Goal: Navigation & Orientation: Find specific page/section

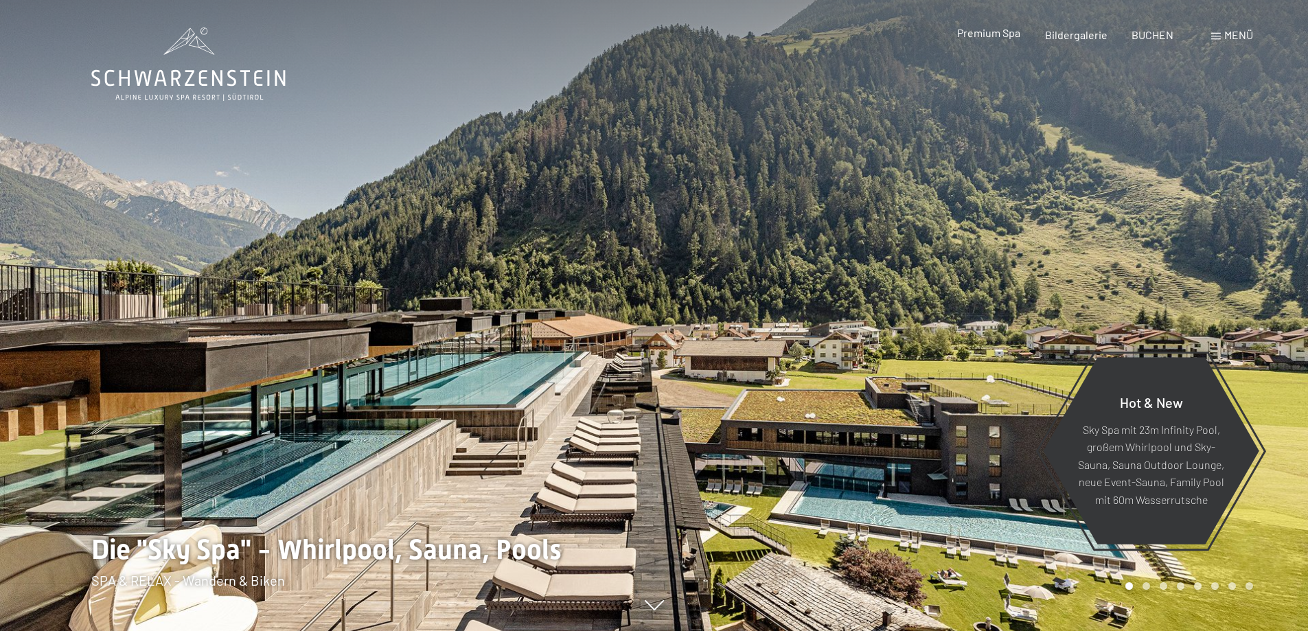
click at [982, 32] on span "Premium Spa" at bounding box center [988, 32] width 63 height 13
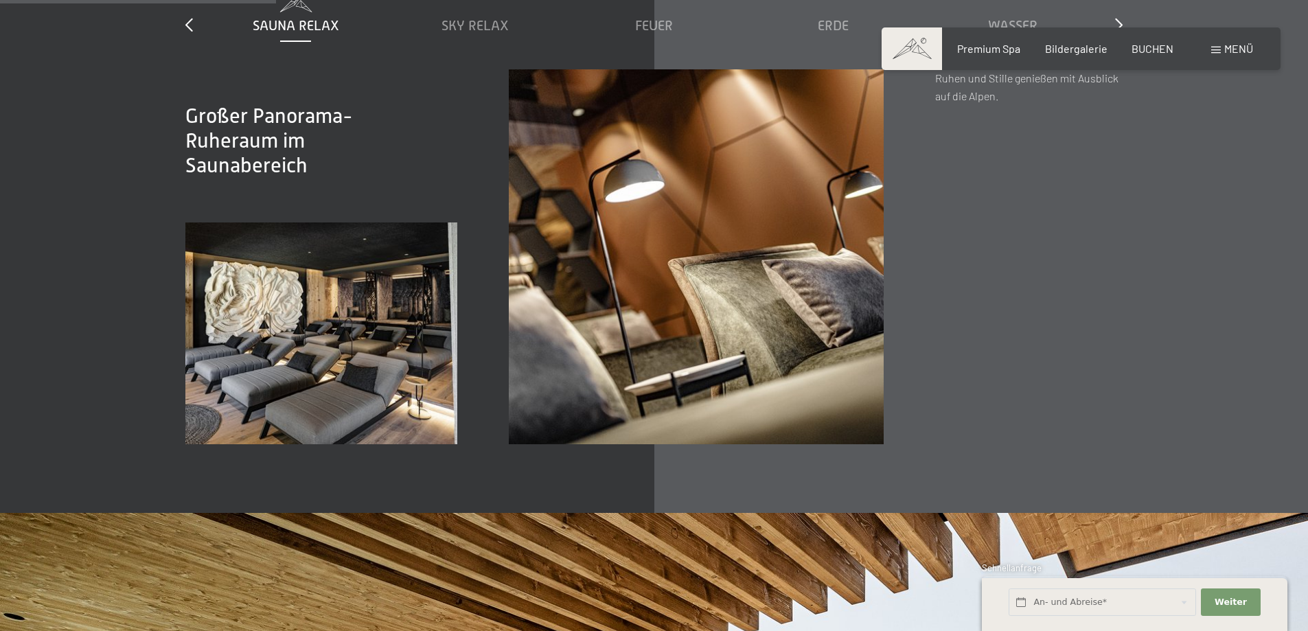
scroll to position [2060, 0]
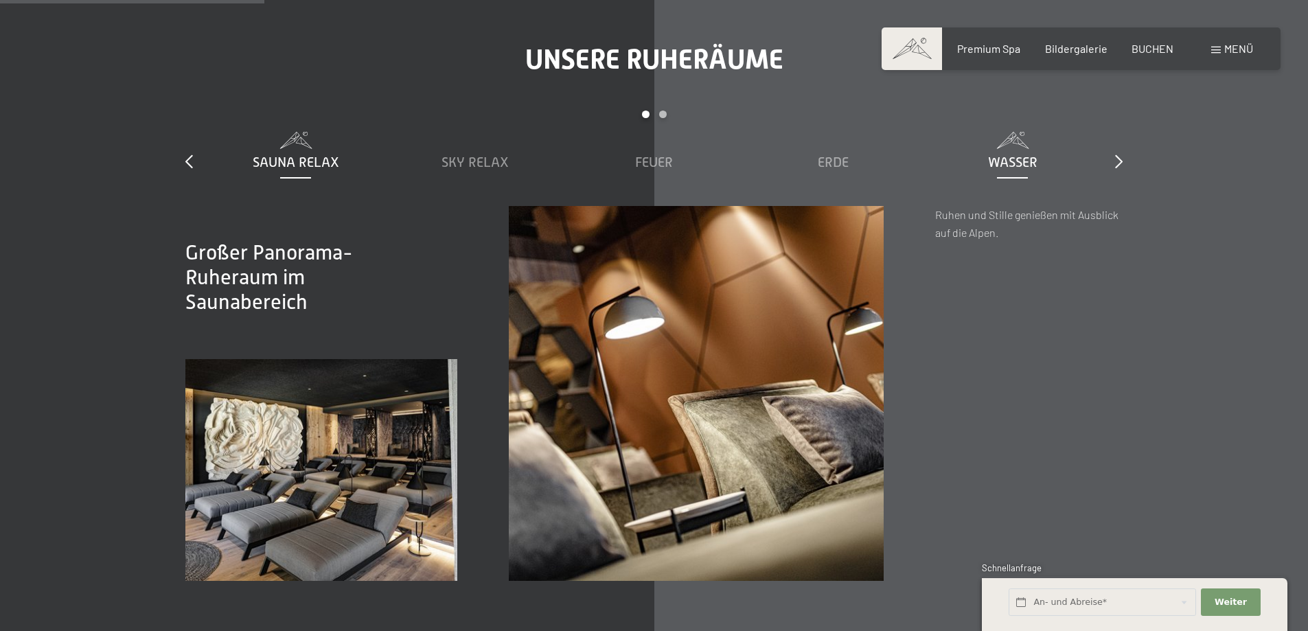
click at [1001, 160] on span "Wasser" at bounding box center [1012, 161] width 49 height 15
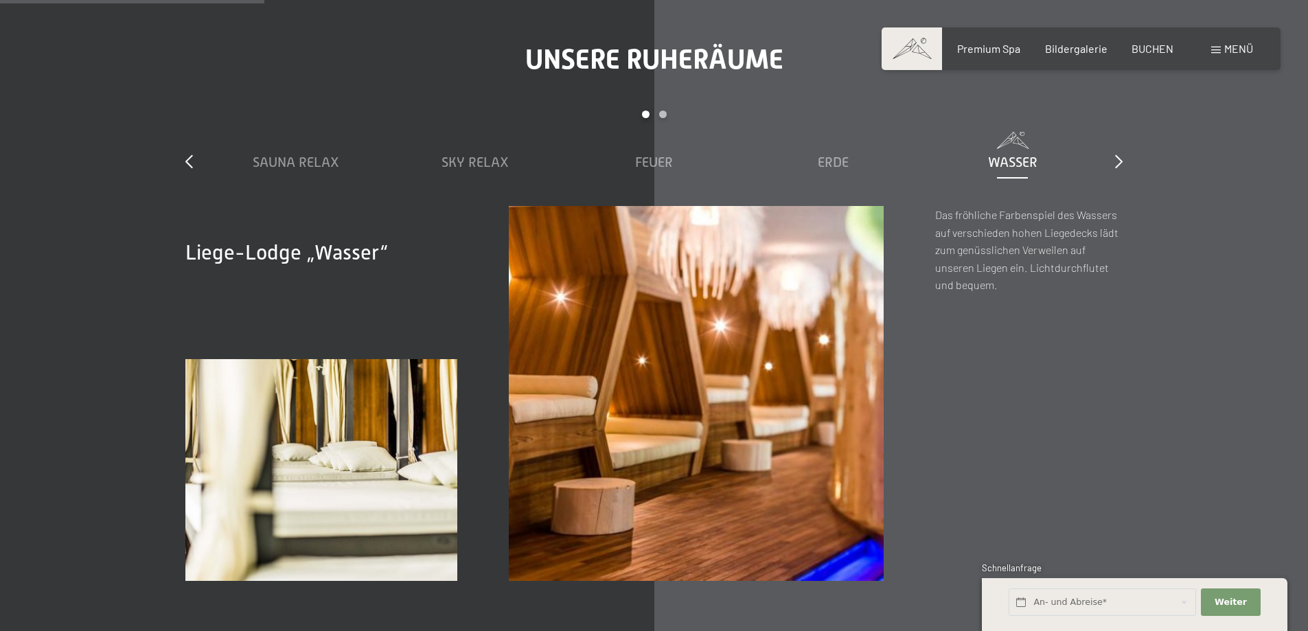
click at [1019, 162] on span "Wasser" at bounding box center [1012, 161] width 49 height 15
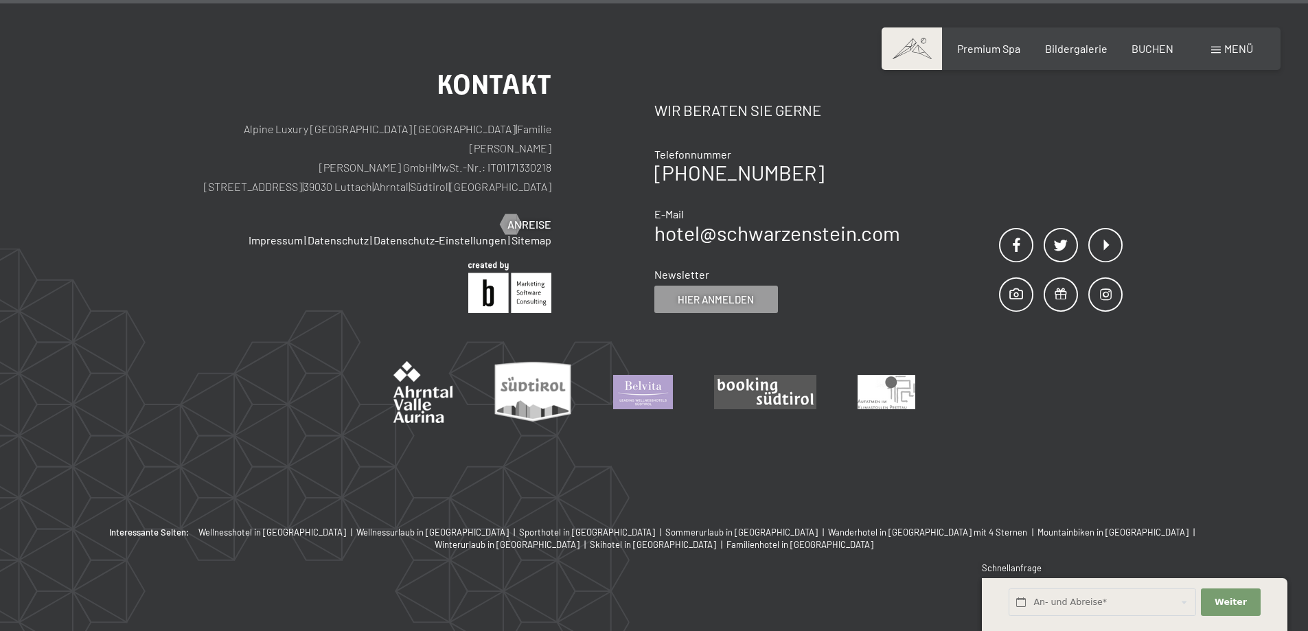
scroll to position [8807, 0]
